Goal: Entertainment & Leisure: Browse casually

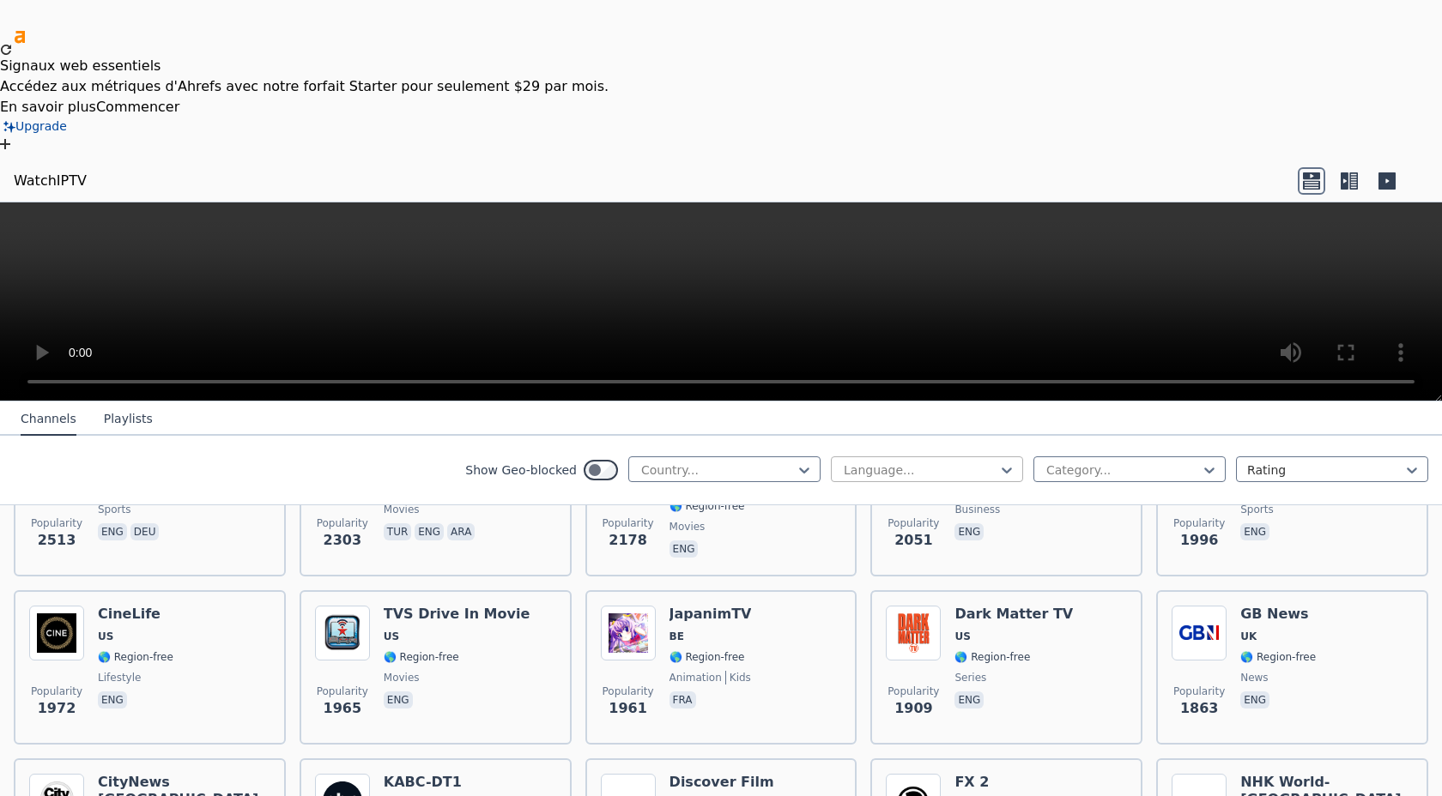
scroll to position [790, 0]
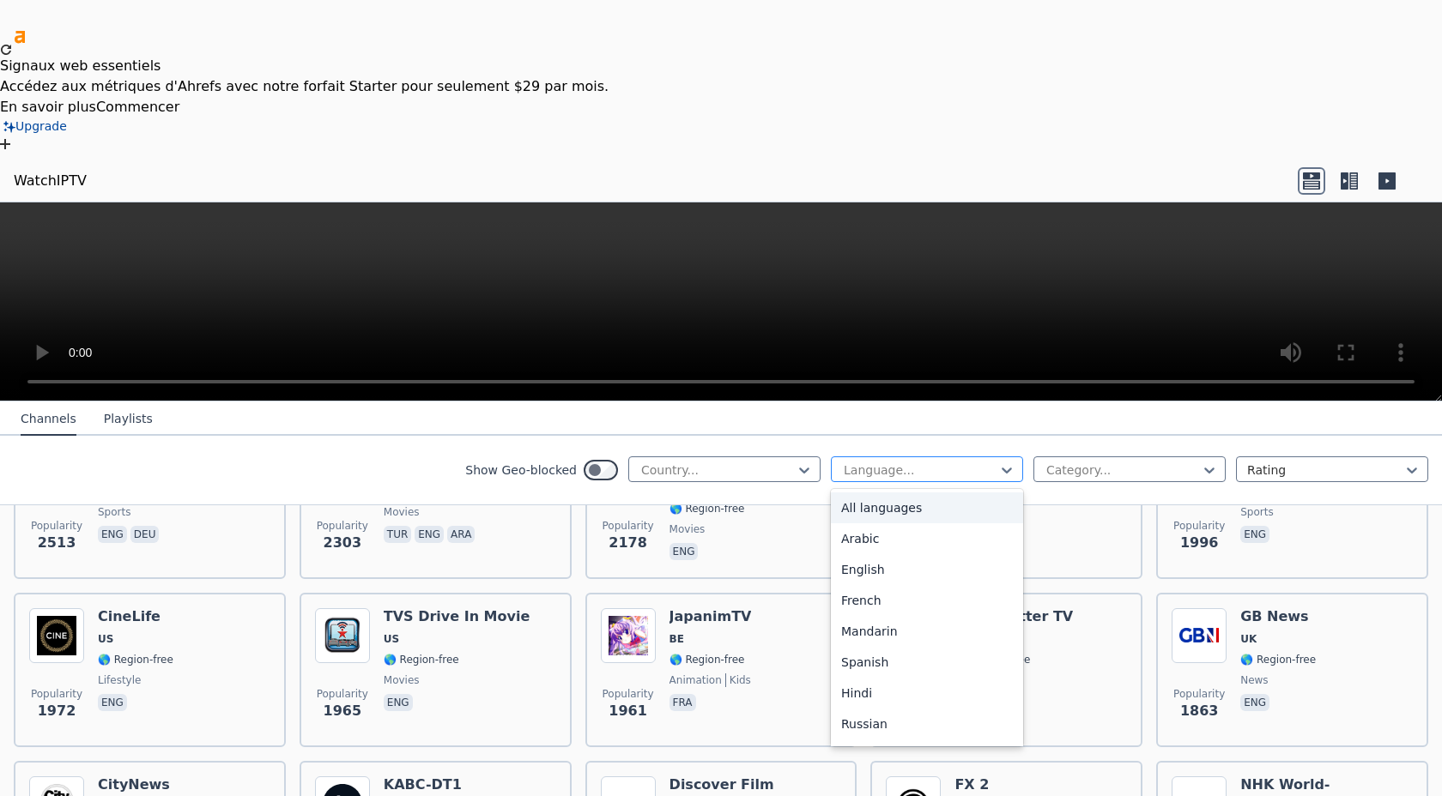
click at [970, 462] on div at bounding box center [920, 470] width 156 height 17
click at [882, 585] on div "French" at bounding box center [927, 600] width 192 height 31
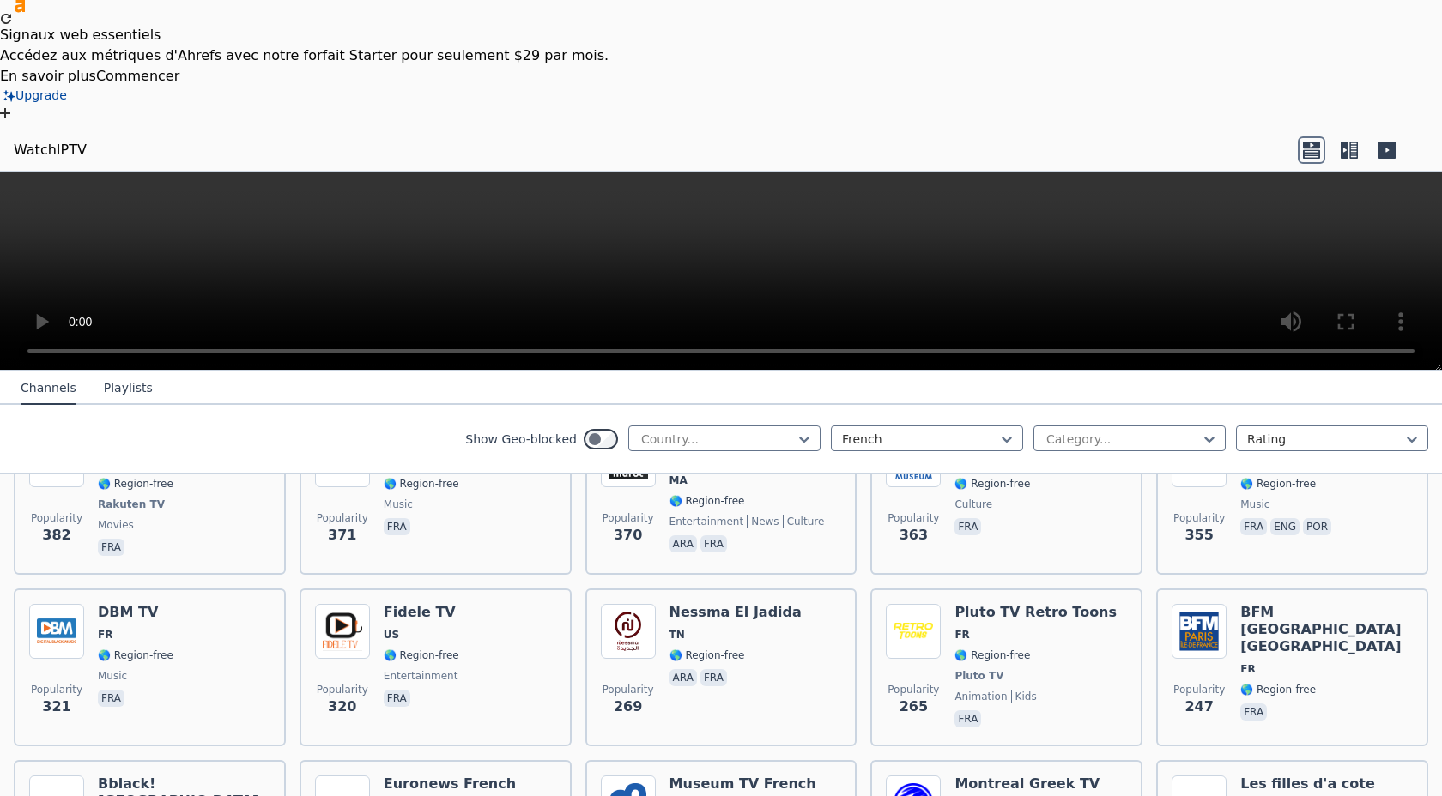
scroll to position [946, 0]
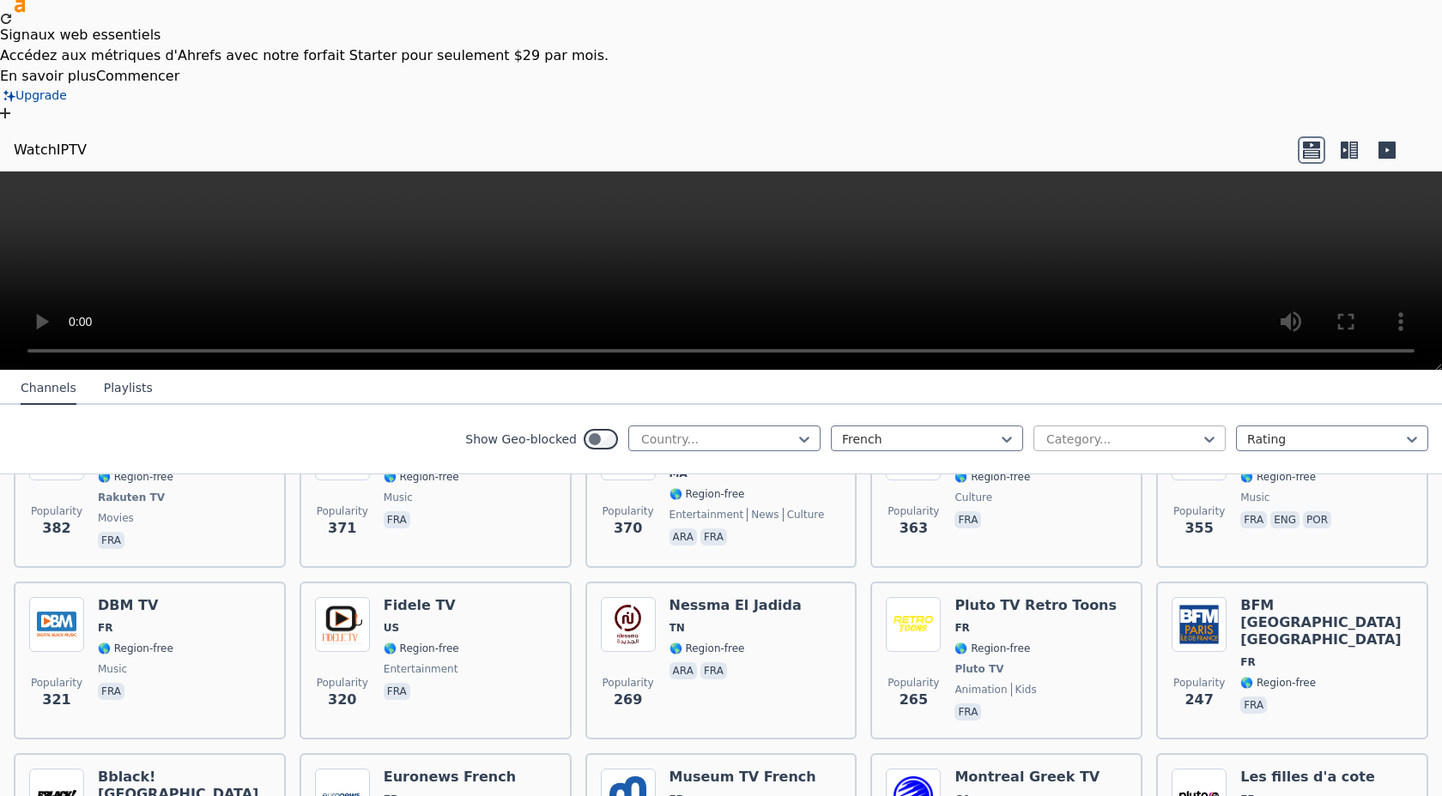
click at [1200, 431] on div at bounding box center [1123, 439] width 156 height 17
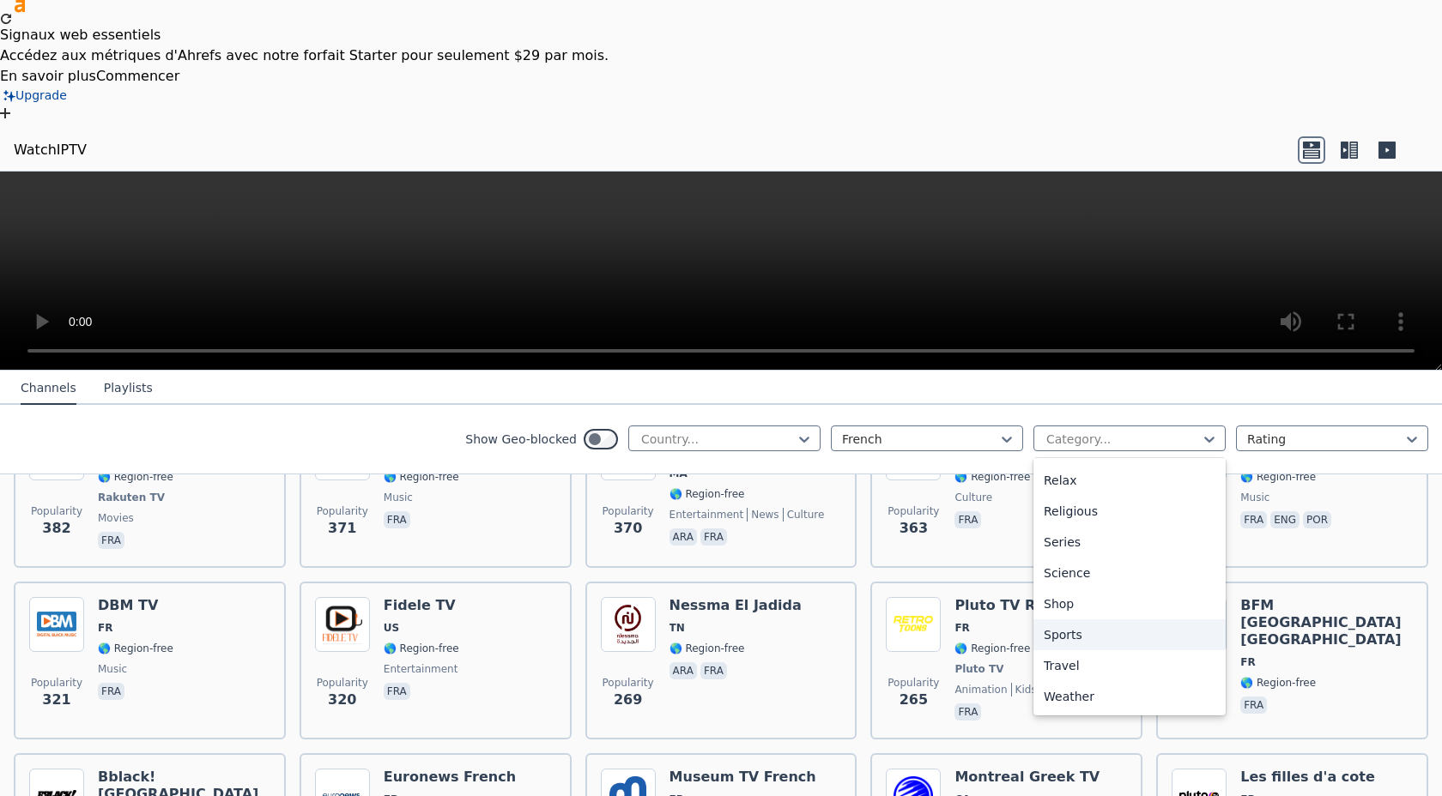
scroll to position [578, 0]
click at [1074, 626] on div "Sports" at bounding box center [1129, 641] width 192 height 31
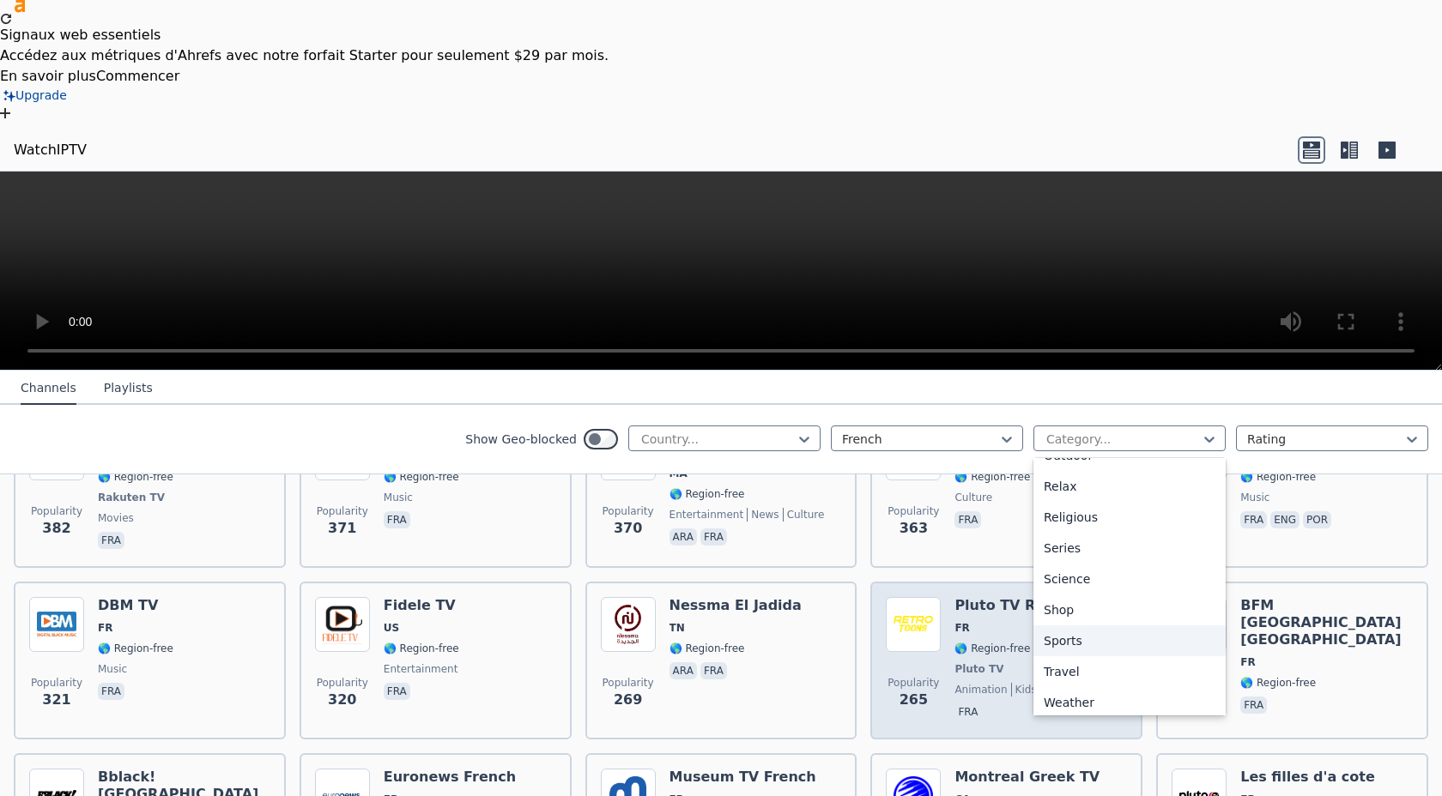
scroll to position [0, 0]
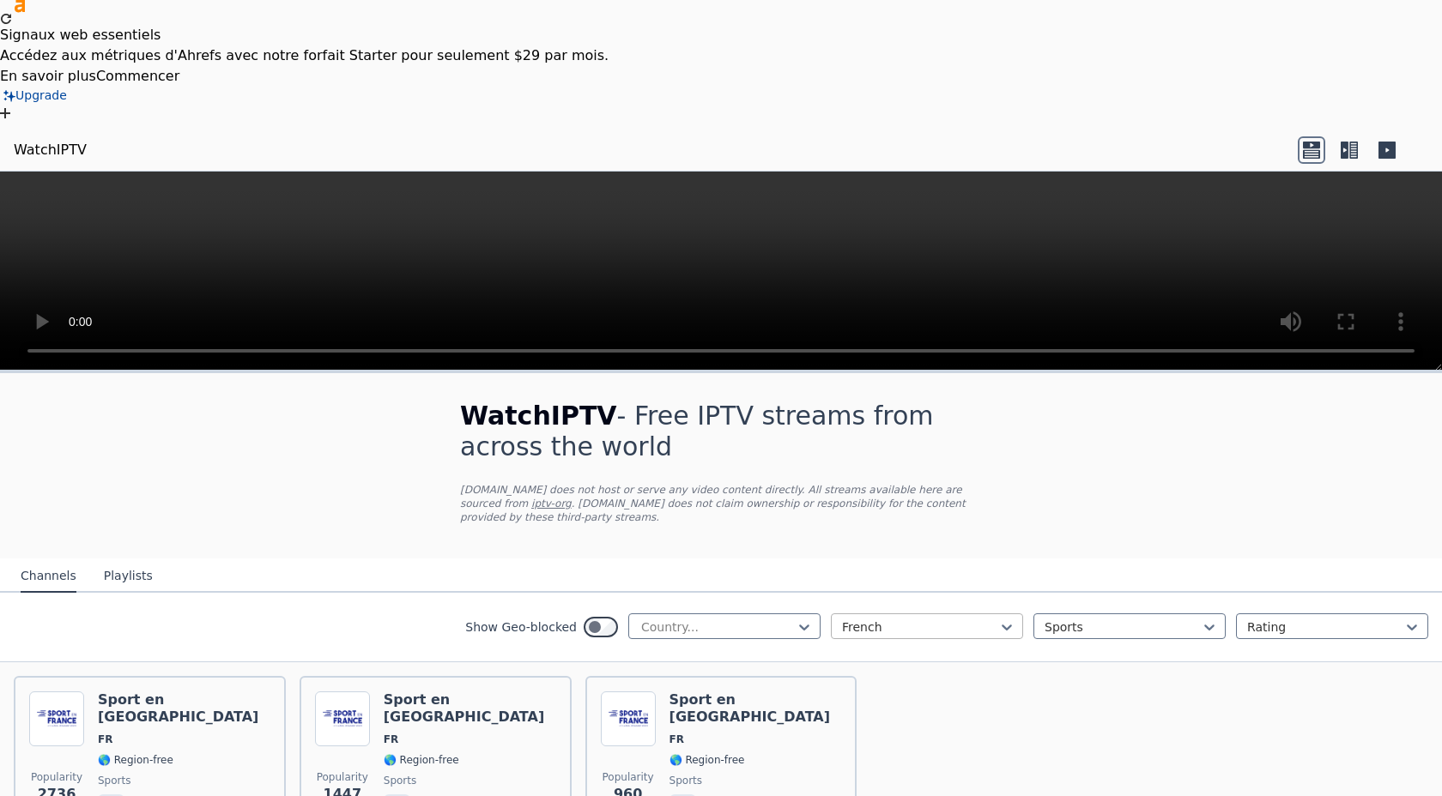
click at [989, 619] on div at bounding box center [920, 627] width 156 height 17
click at [887, 712] on div "English" at bounding box center [927, 727] width 192 height 31
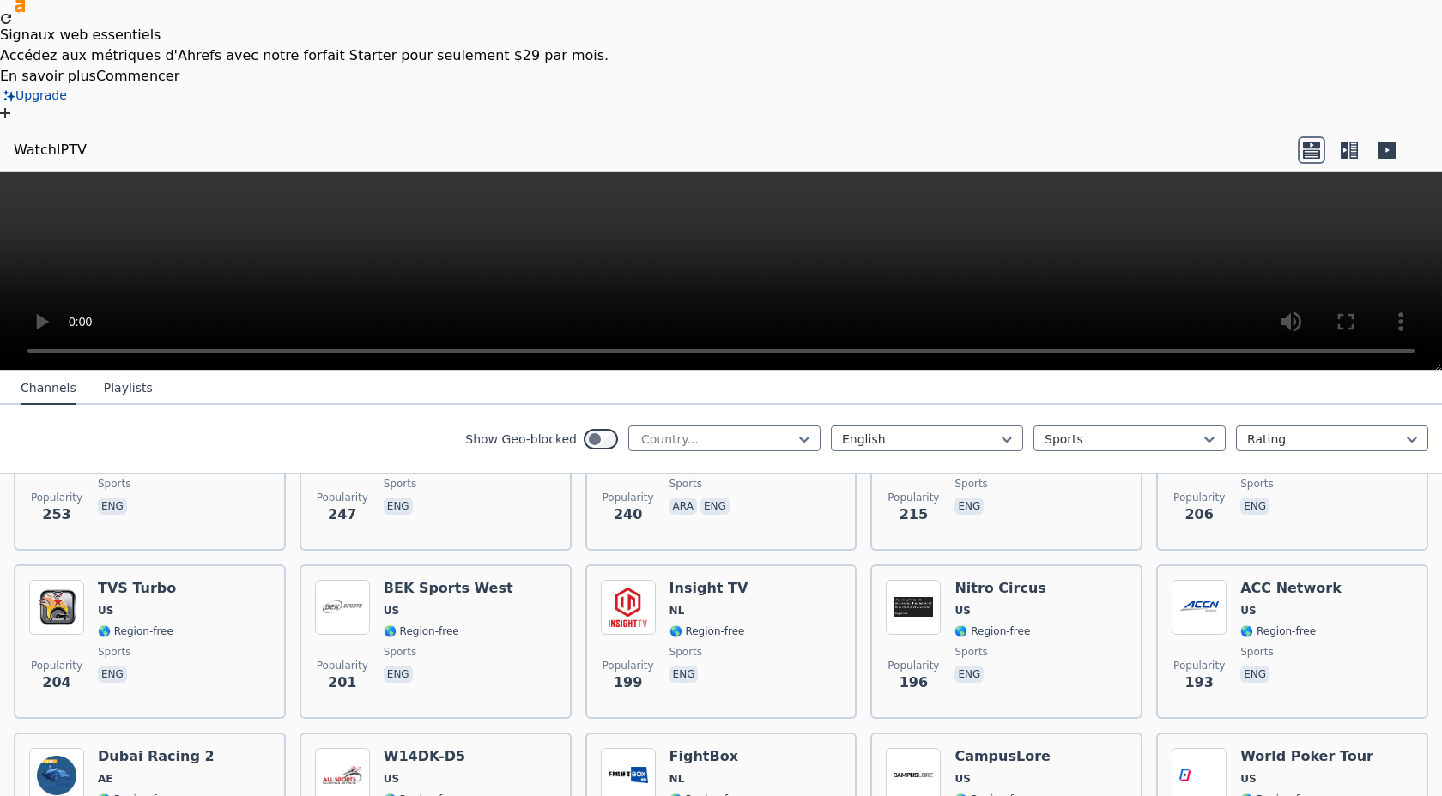
scroll to position [955, 0]
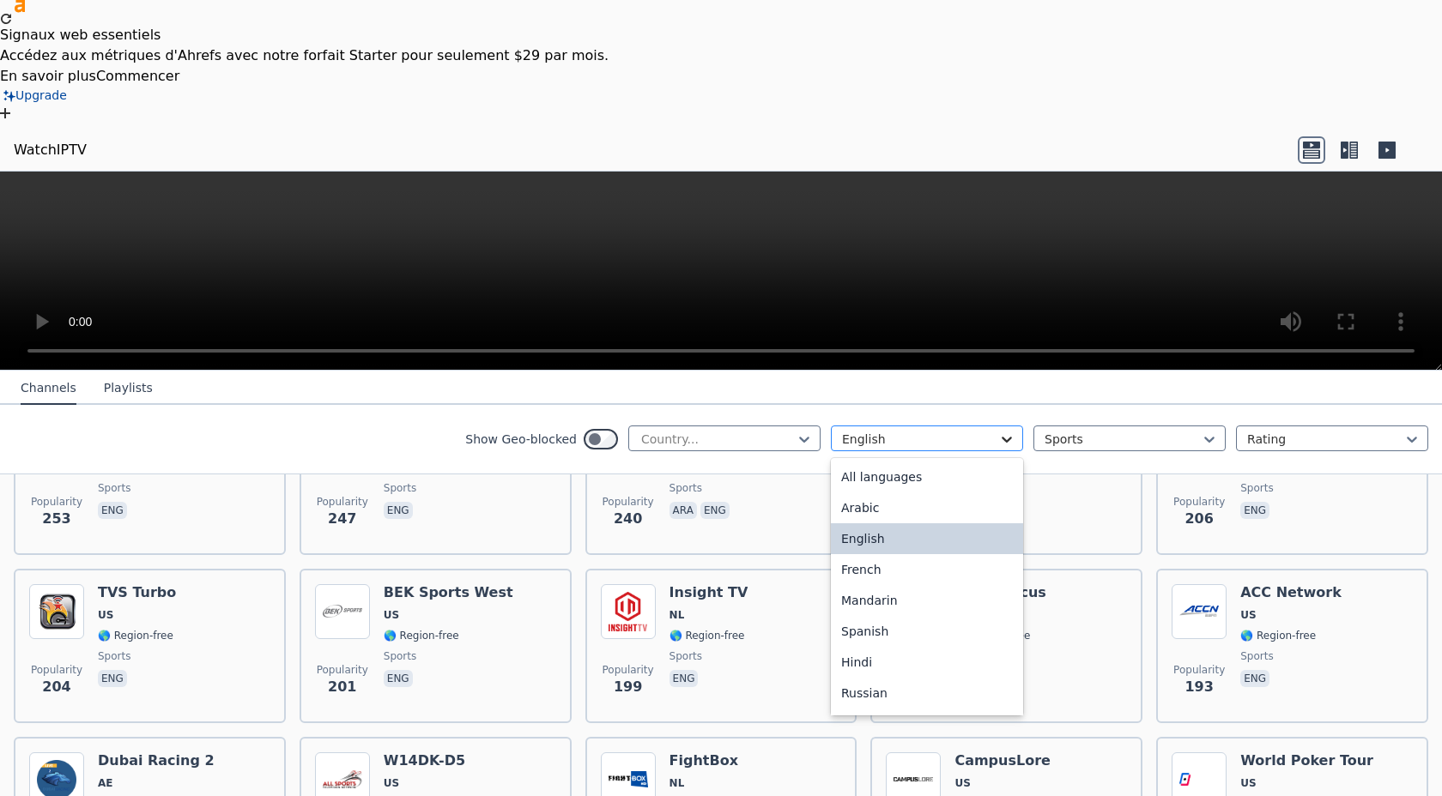
click at [1006, 431] on icon at bounding box center [1006, 439] width 17 height 17
click at [883, 493] on div "Arabic" at bounding box center [927, 508] width 192 height 31
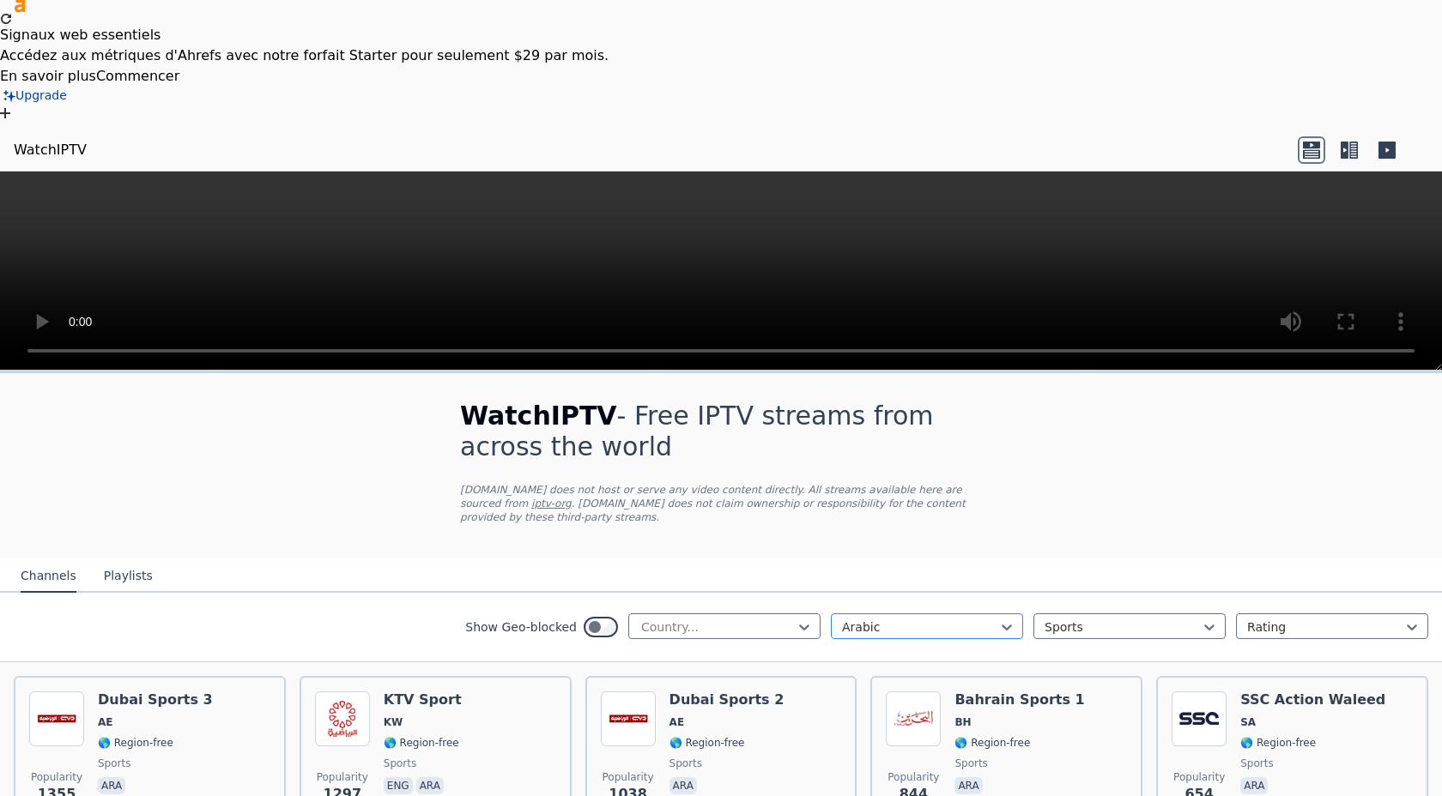
click at [924, 619] on div at bounding box center [920, 627] width 156 height 17
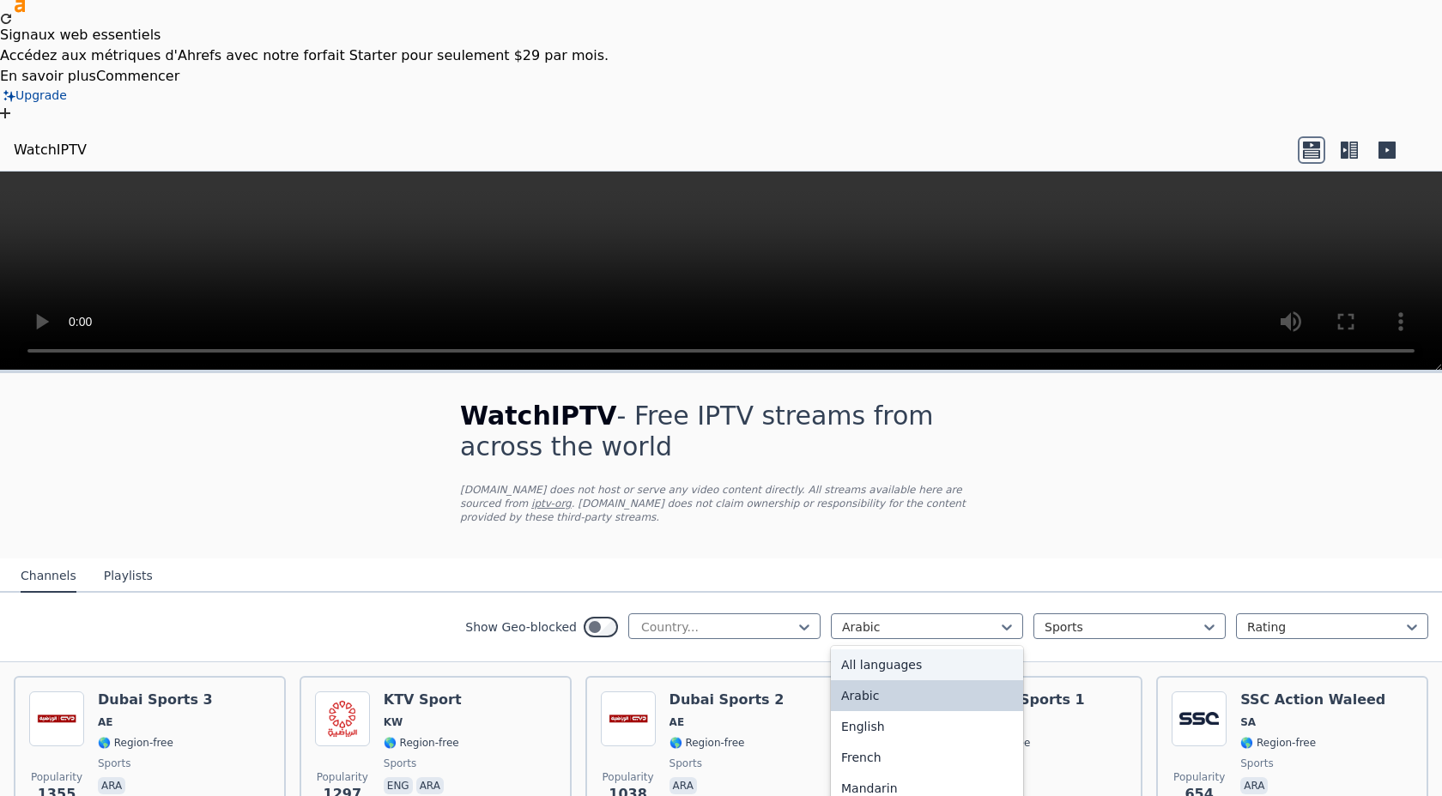
click at [902, 650] on div "All languages" at bounding box center [927, 665] width 192 height 31
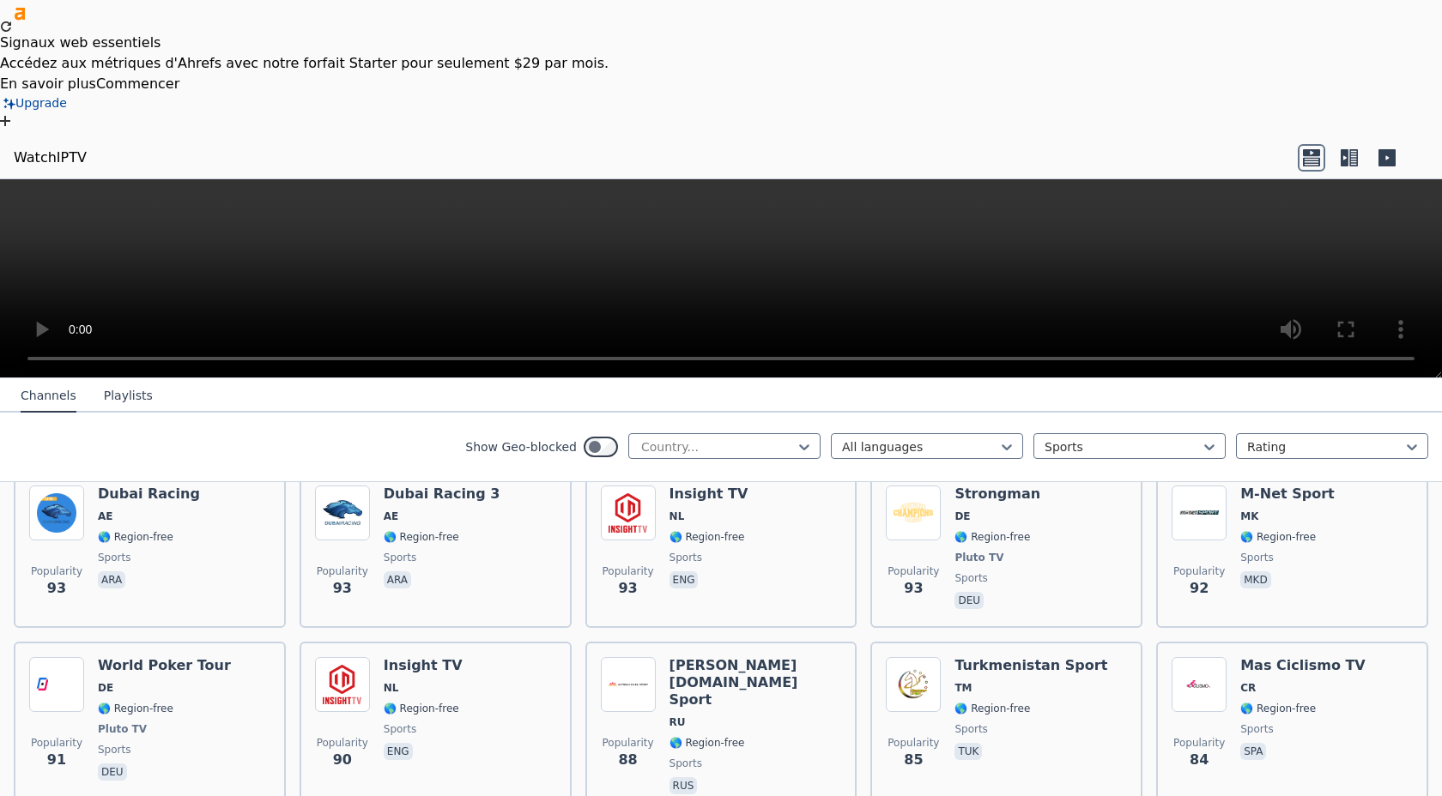
scroll to position [3432, 0]
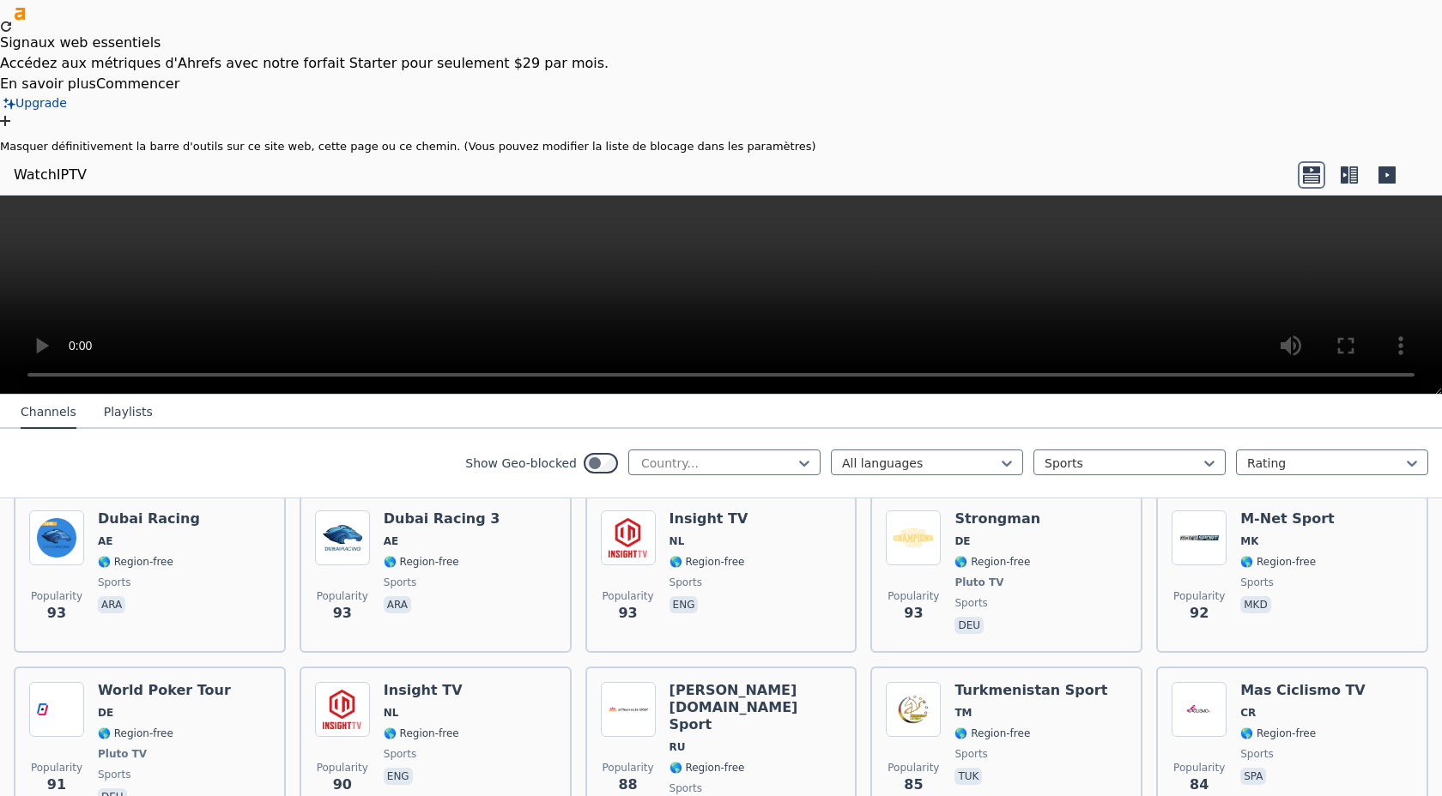
click at [1420, 126] on div at bounding box center [721, 132] width 1442 height 12
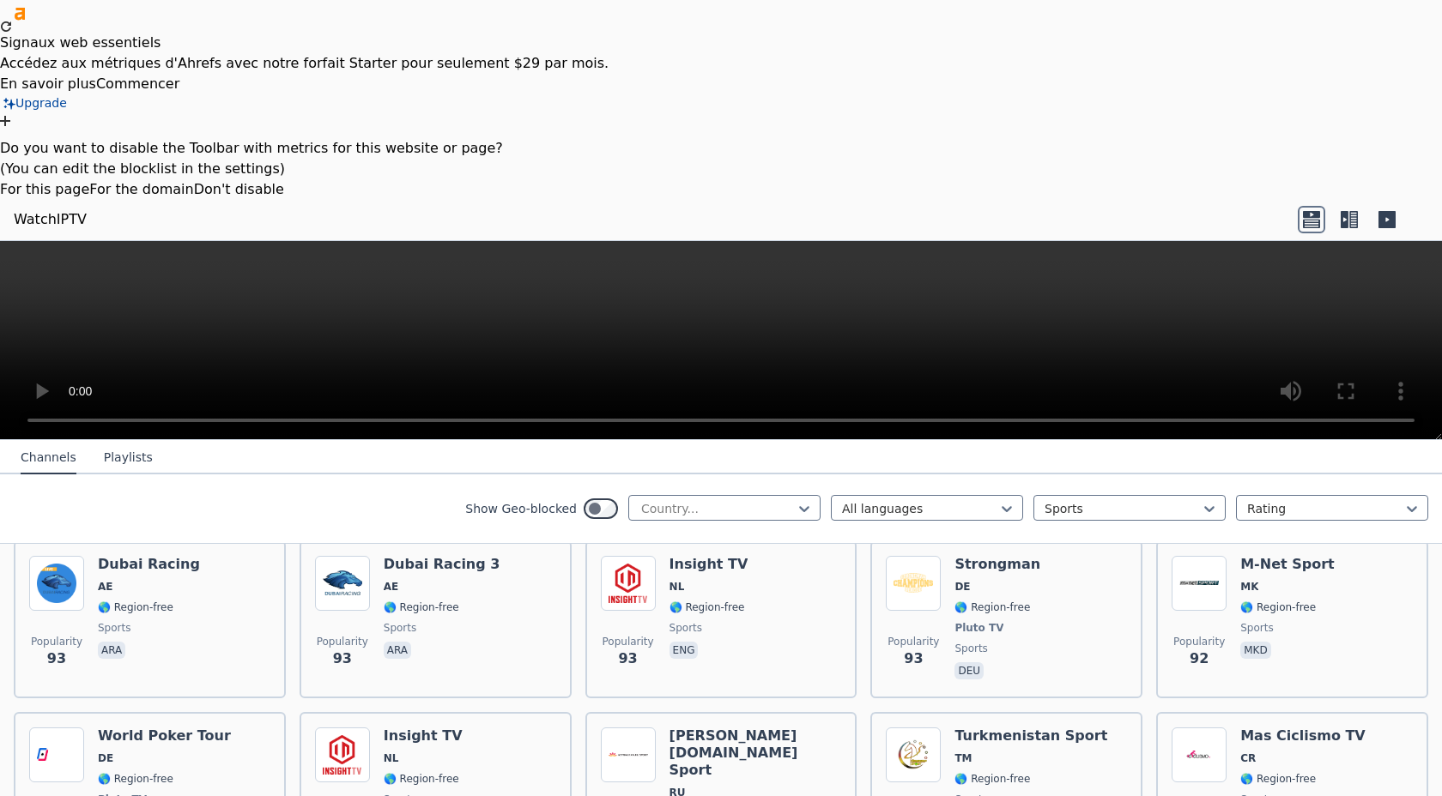
click at [193, 179] on button "For the domain" at bounding box center [141, 189] width 104 height 21
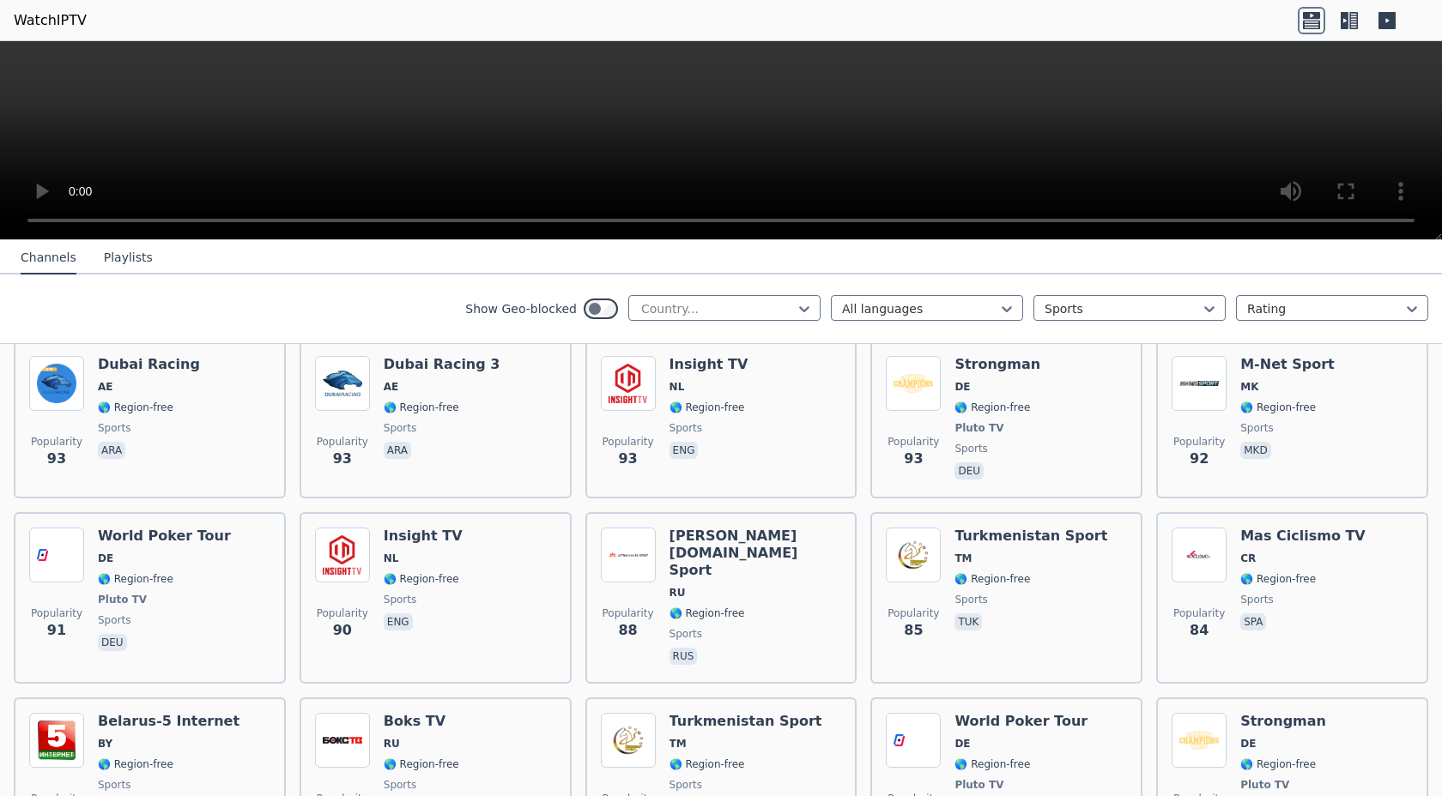
click at [108, 261] on button "Playlists" at bounding box center [128, 258] width 49 height 33
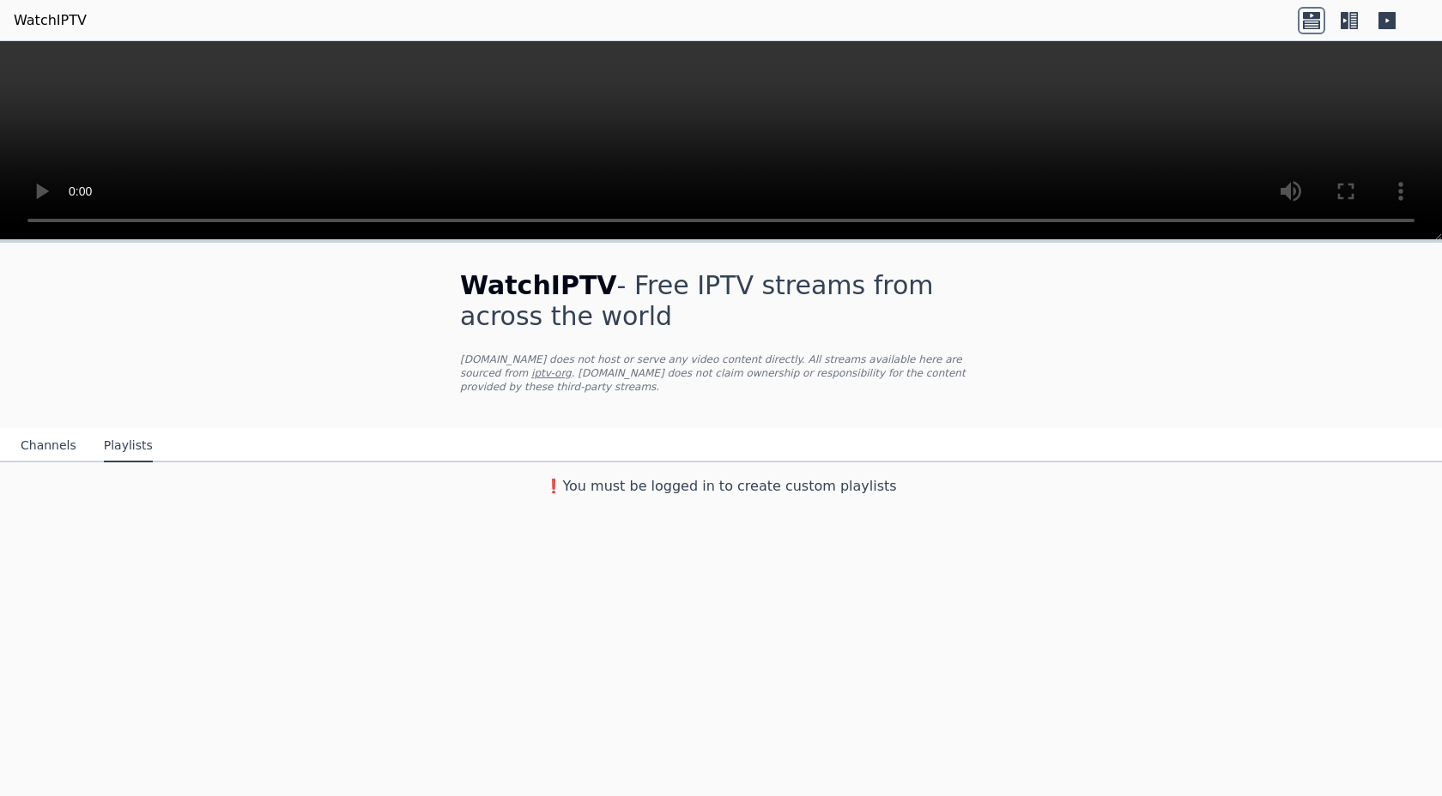
click at [49, 439] on button "Channels" at bounding box center [49, 446] width 56 height 33
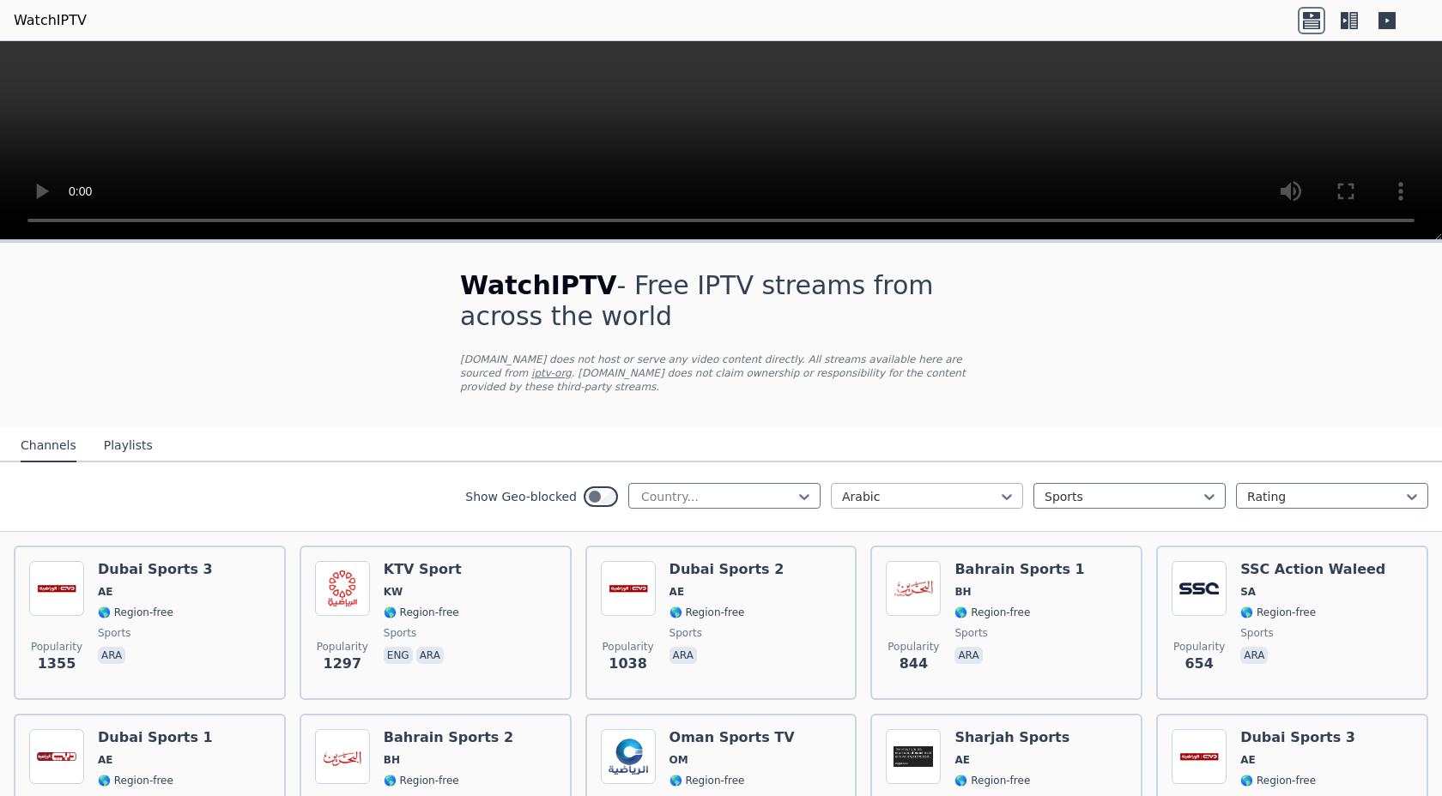
click at [963, 504] on div at bounding box center [920, 496] width 156 height 17
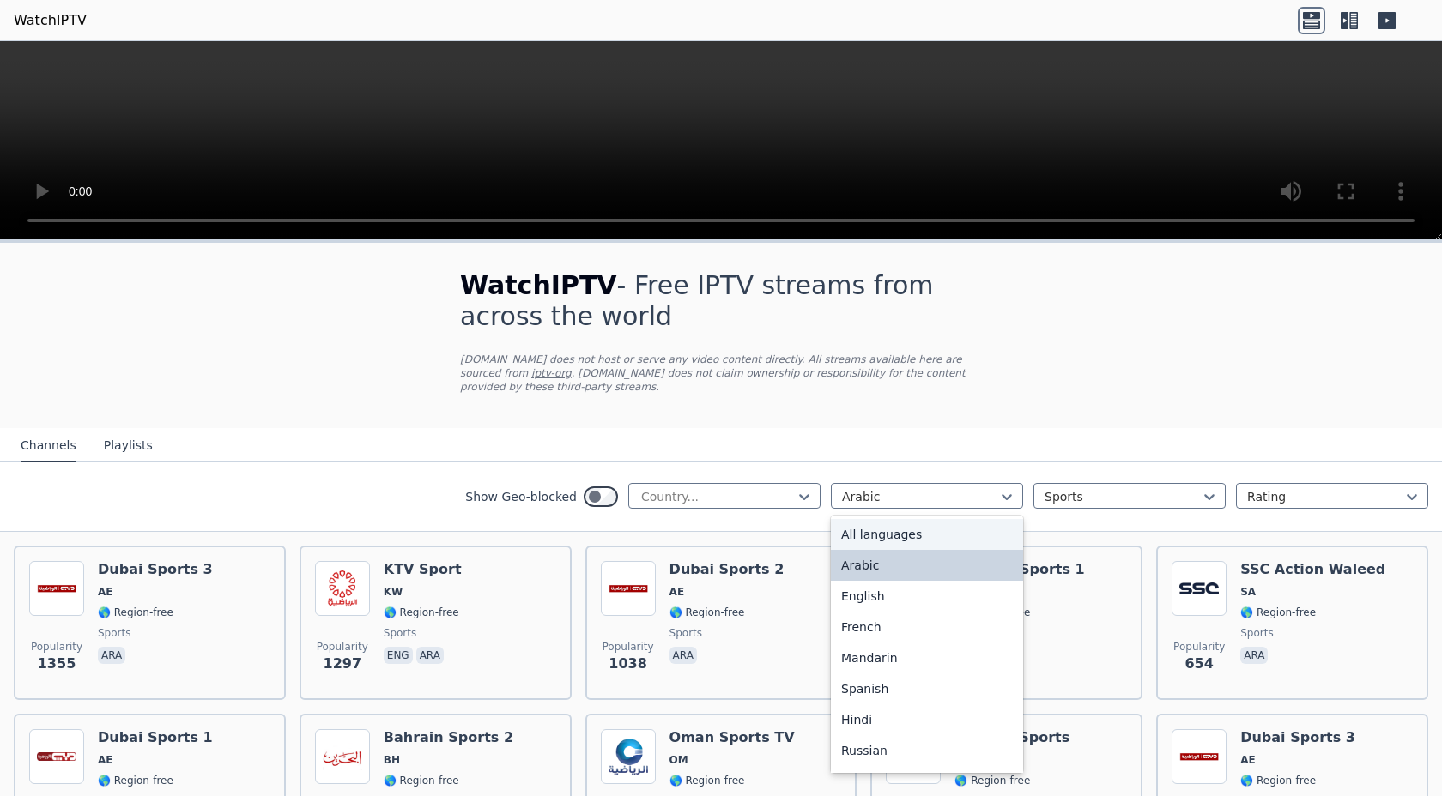
click at [882, 539] on div "All languages" at bounding box center [927, 534] width 192 height 31
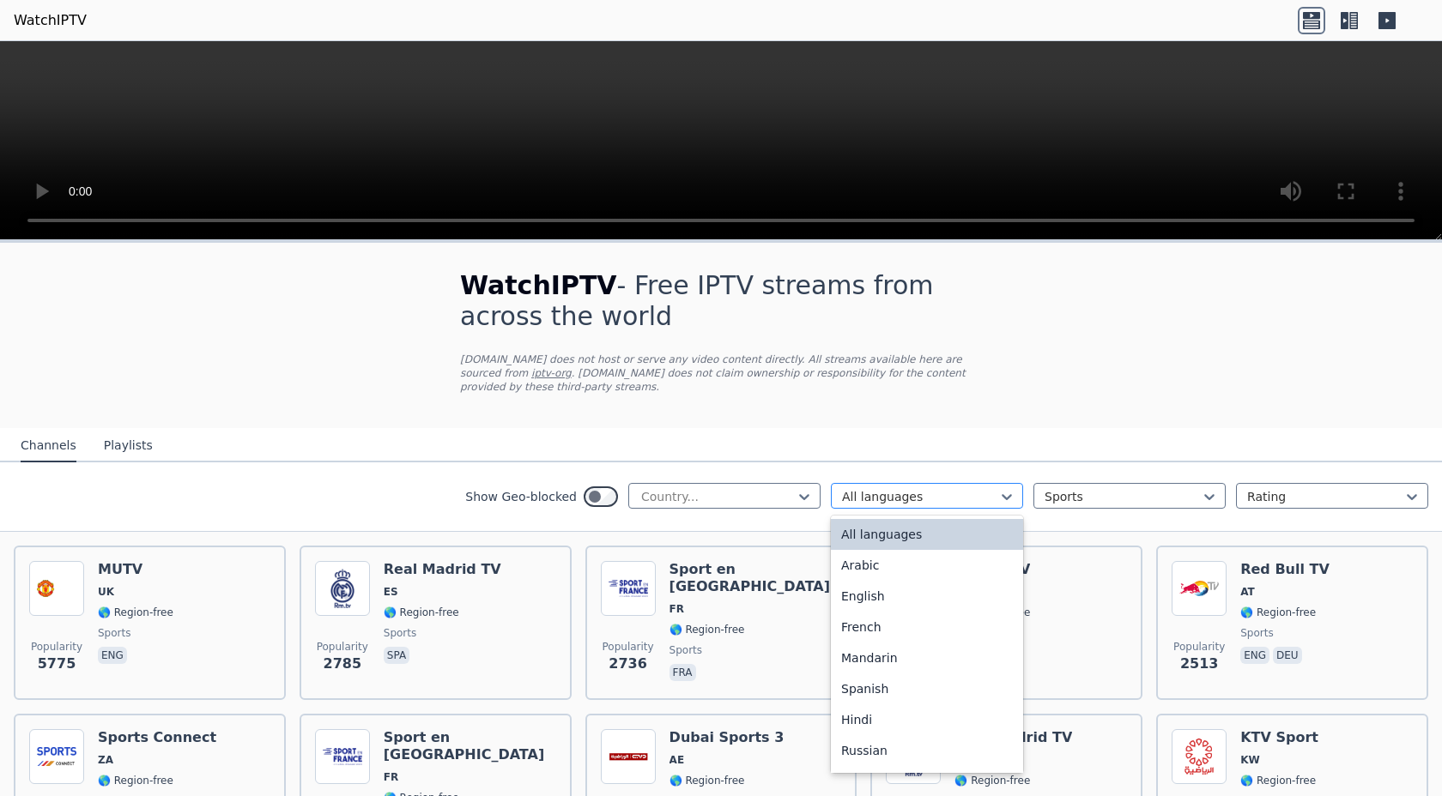
click at [970, 499] on div at bounding box center [920, 496] width 156 height 17
click at [872, 627] on div "French" at bounding box center [927, 627] width 192 height 31
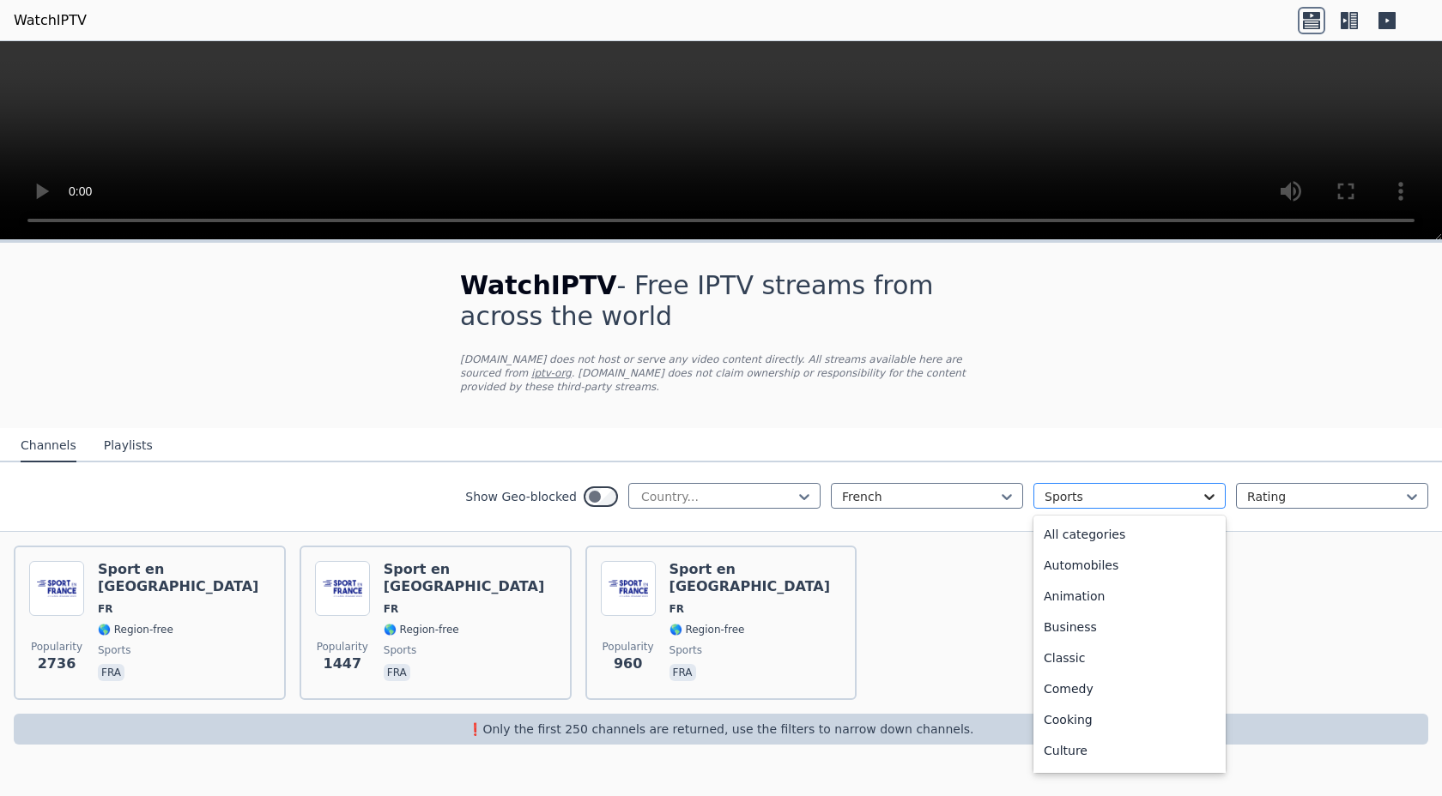
scroll to position [529, 0]
click at [1202, 501] on icon at bounding box center [1209, 496] width 17 height 17
click at [1073, 542] on div "News" at bounding box center [1129, 531] width 192 height 31
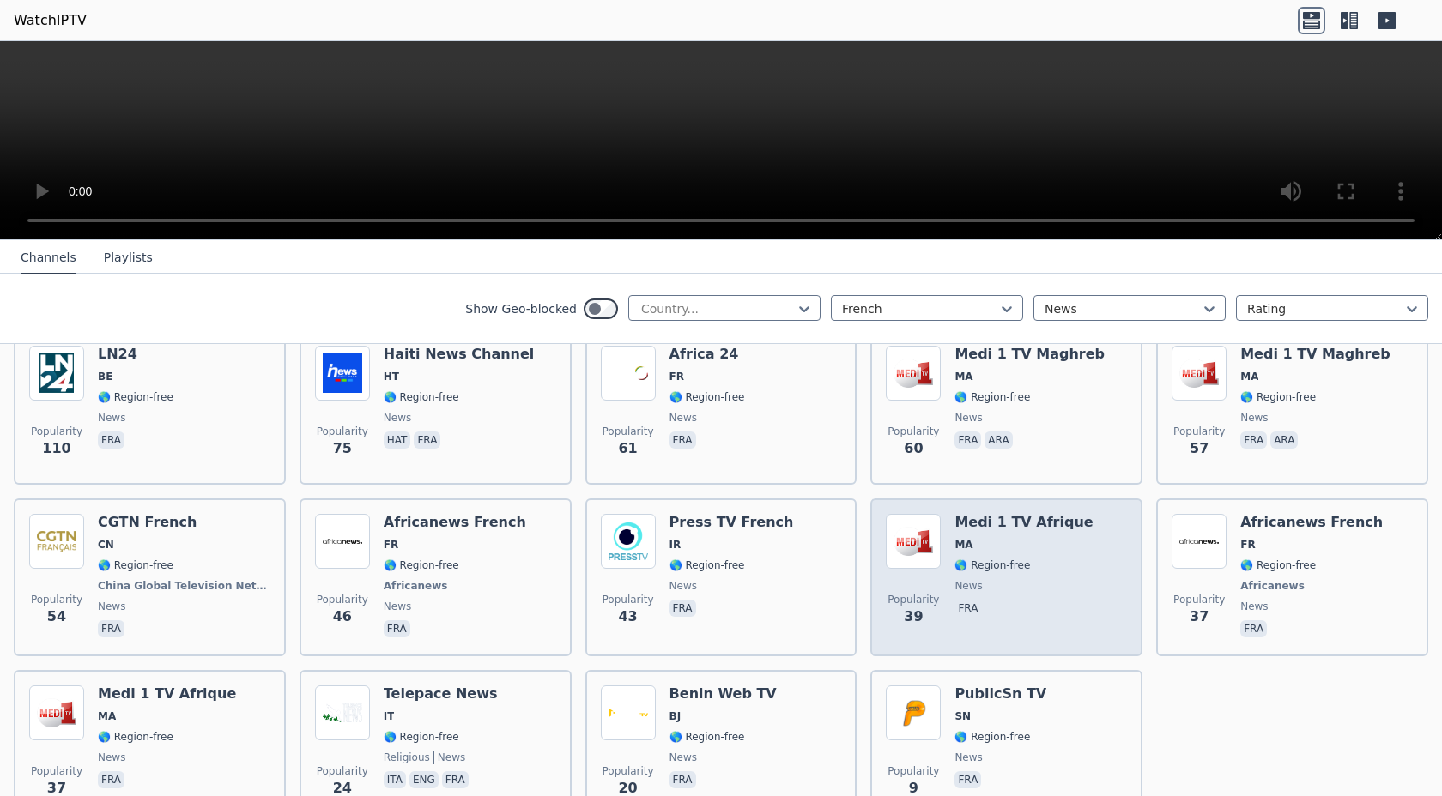
scroll to position [370, 0]
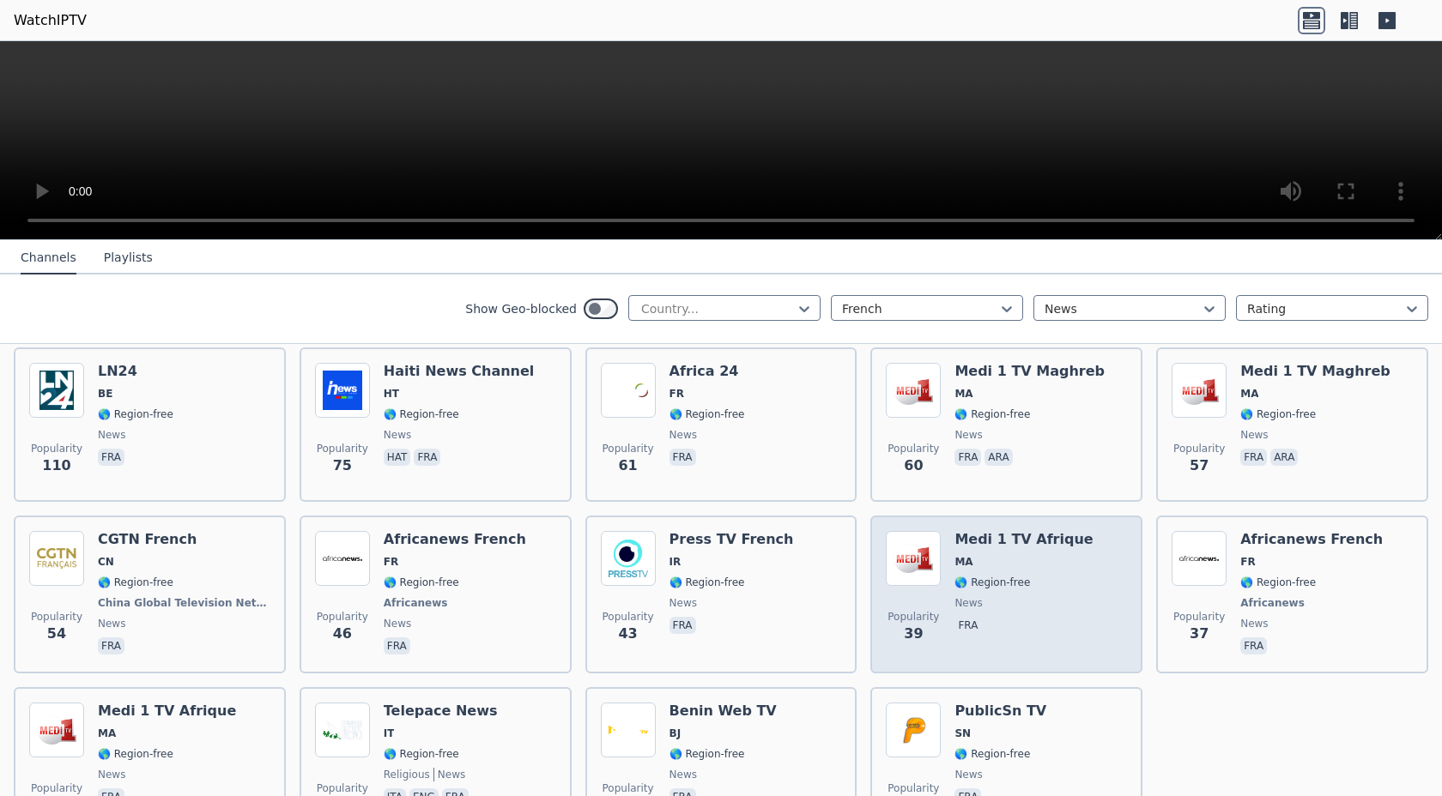
click at [943, 556] on div "Popularity 39 Medi 1 TV [GEOGRAPHIC_DATA] [GEOGRAPHIC_DATA] 🌎 Region-free news …" at bounding box center [1006, 594] width 241 height 127
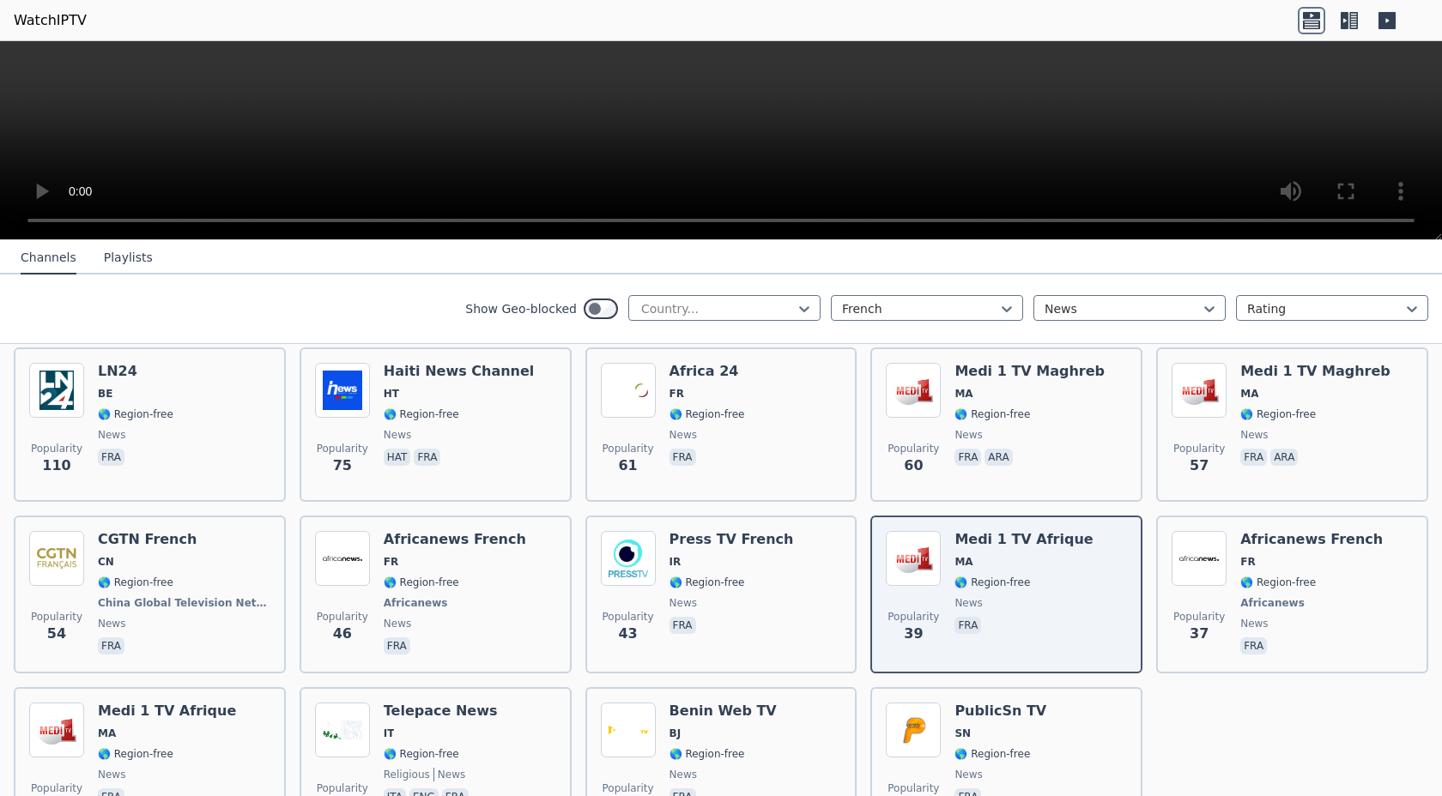
click at [1345, 25] on icon at bounding box center [1345, 20] width 8 height 17
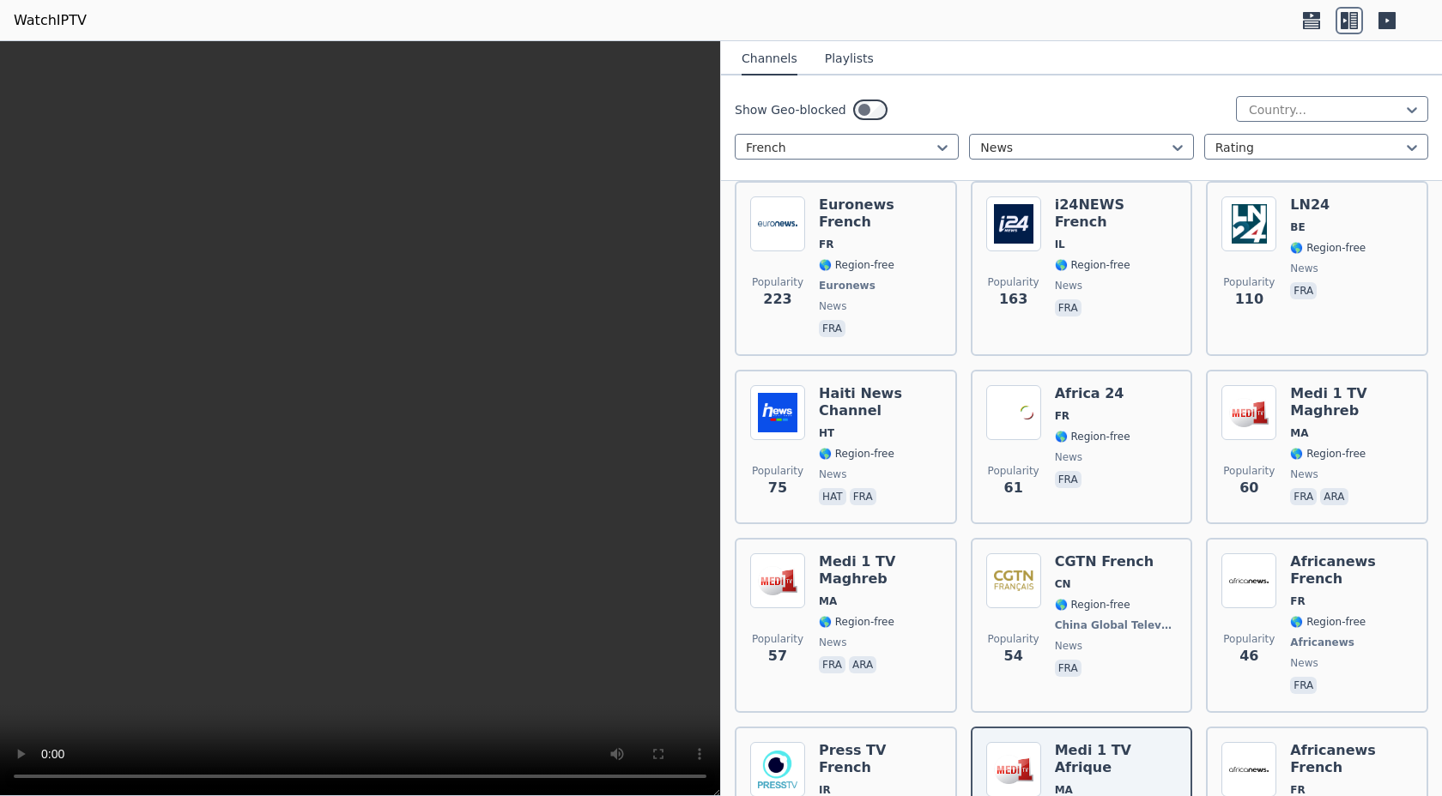
click at [51, 25] on link "WatchIPTV" at bounding box center [50, 20] width 73 height 21
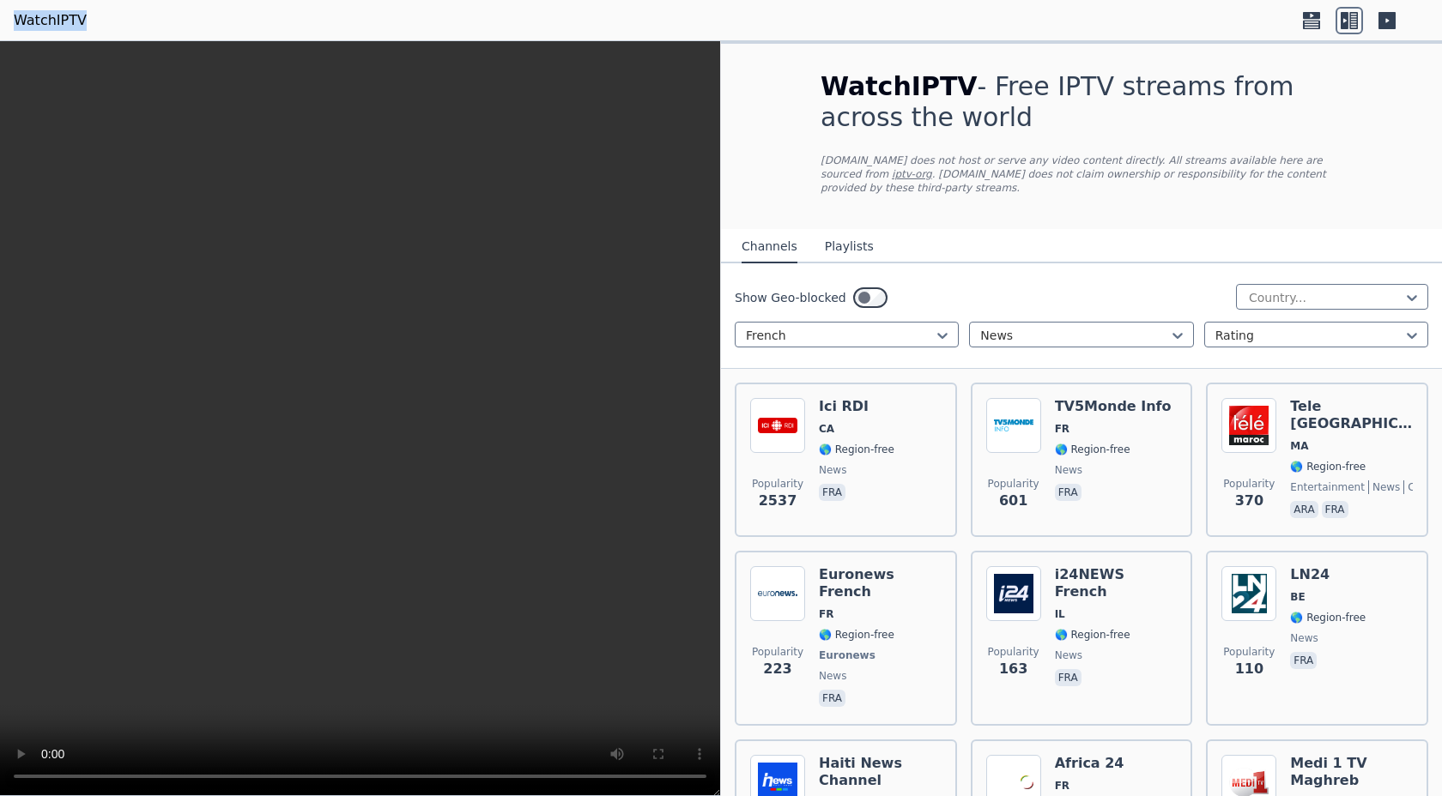
drag, startPoint x: 90, startPoint y: 17, endPoint x: 17, endPoint y: 15, distance: 73.0
click at [17, 15] on header "WatchIPTV" at bounding box center [721, 20] width 1442 height 41
copy link "WatchIPTV"
